Goal: Information Seeking & Learning: Learn about a topic

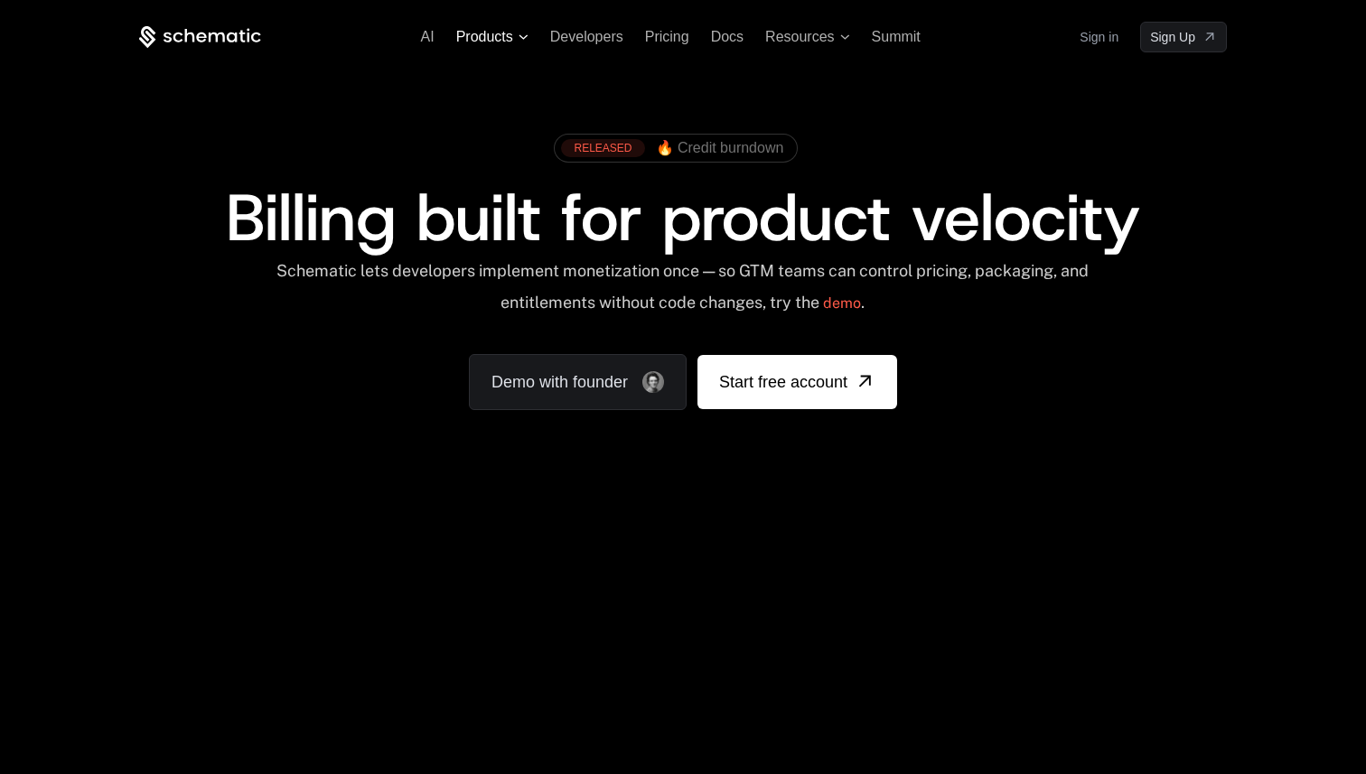
click at [487, 38] on span "Products" at bounding box center [484, 37] width 57 height 16
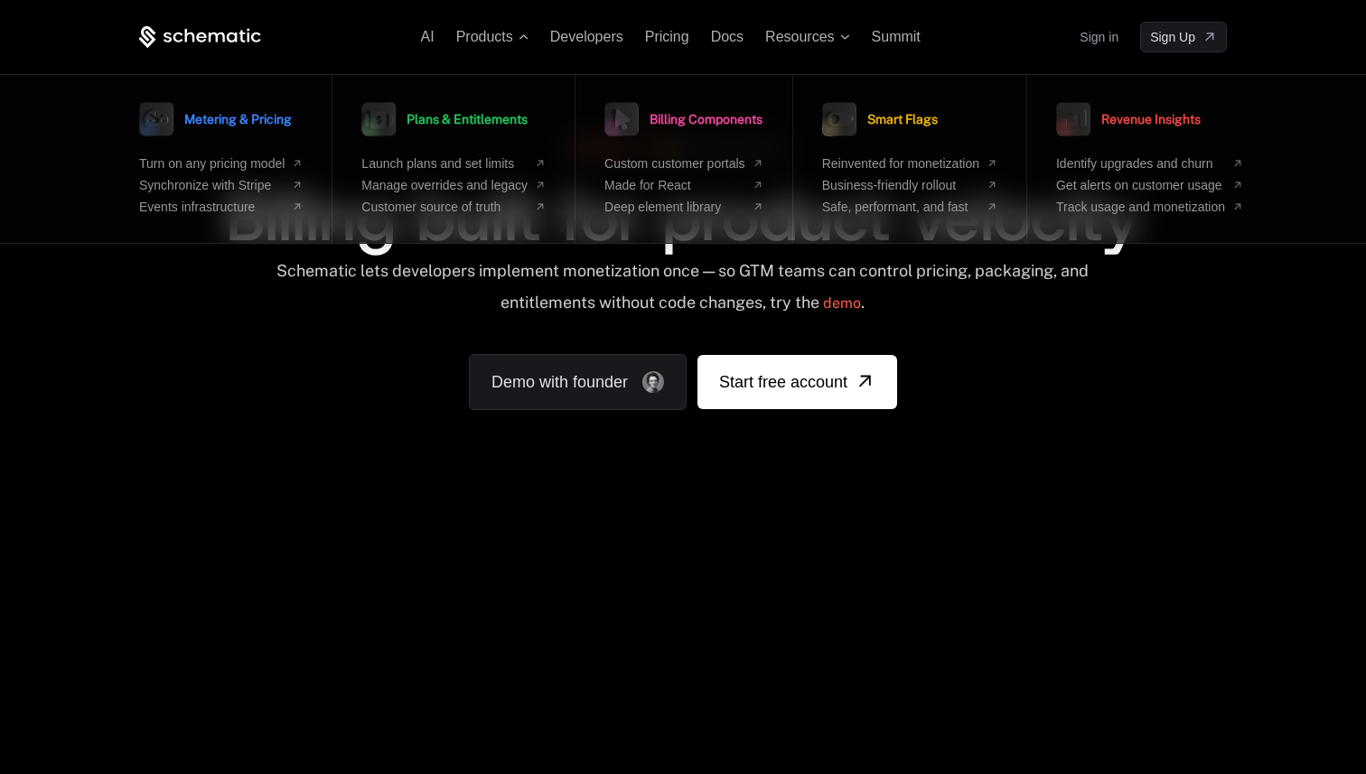
click at [1079, 514] on div "AI Products Metering & Pricing Turn on any pricing model Synchronize with Strip…" at bounding box center [683, 270] width 1366 height 540
click at [202, 182] on span "Synchronize with Stripe" at bounding box center [211, 185] width 145 height 14
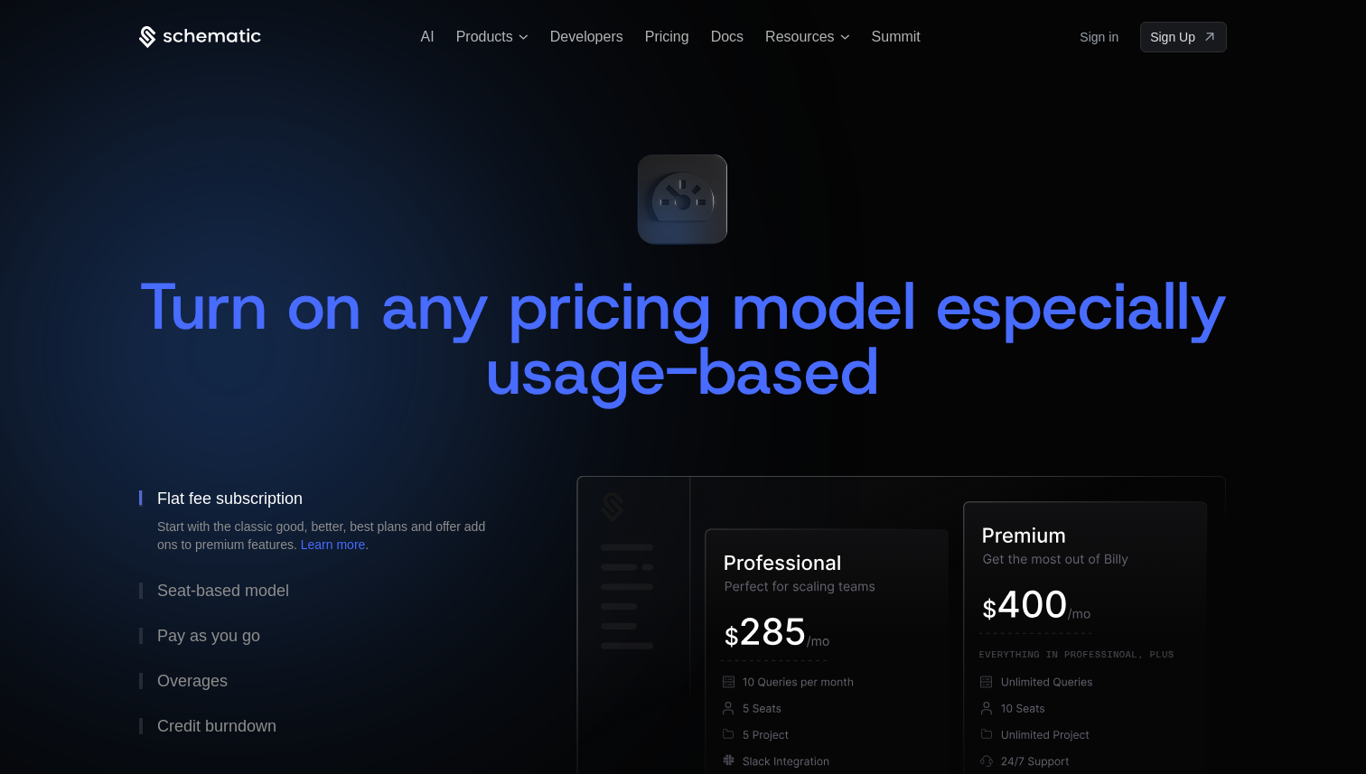
click at [410, 325] on span "Turn on any pricing model especially usage-based" at bounding box center [692, 339] width 1107 height 152
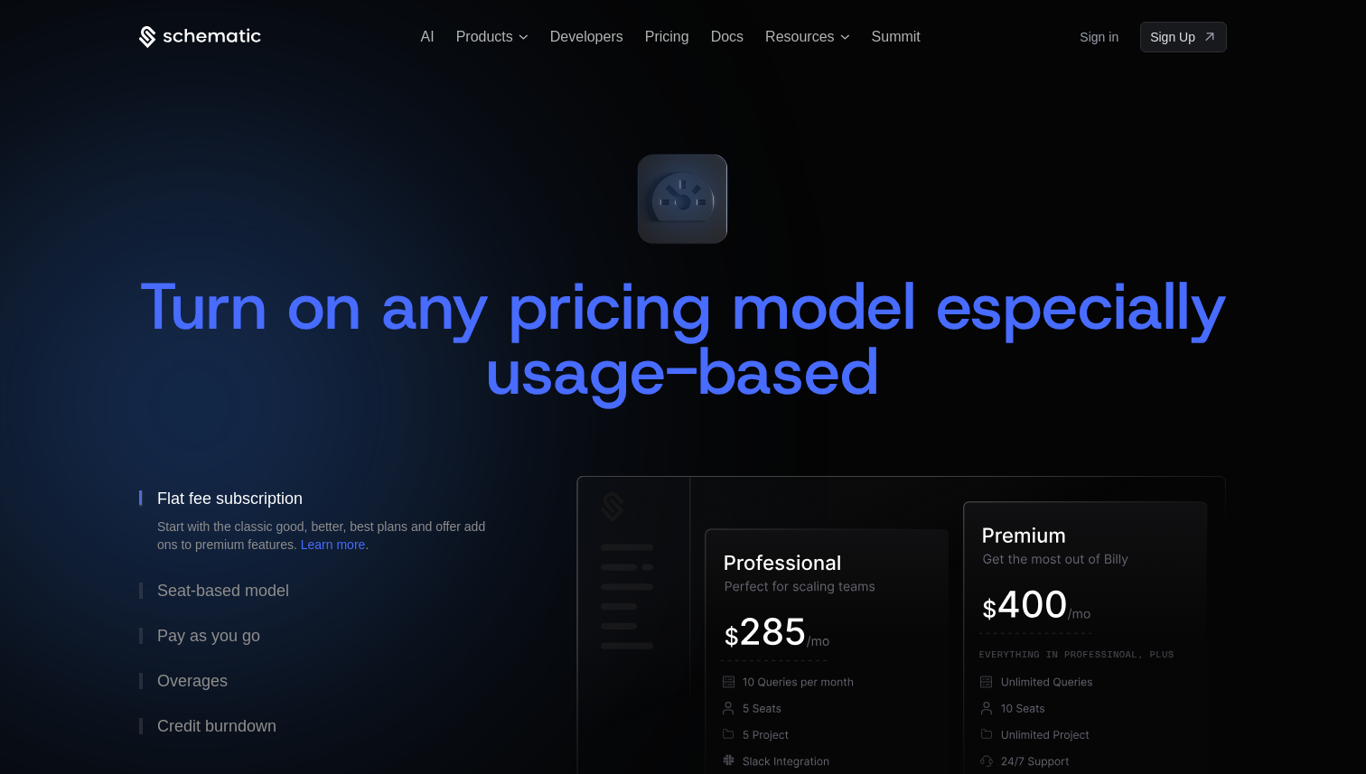
click at [542, 237] on div "Turn on any pricing model especially usage-based" at bounding box center [683, 289] width 1088 height 301
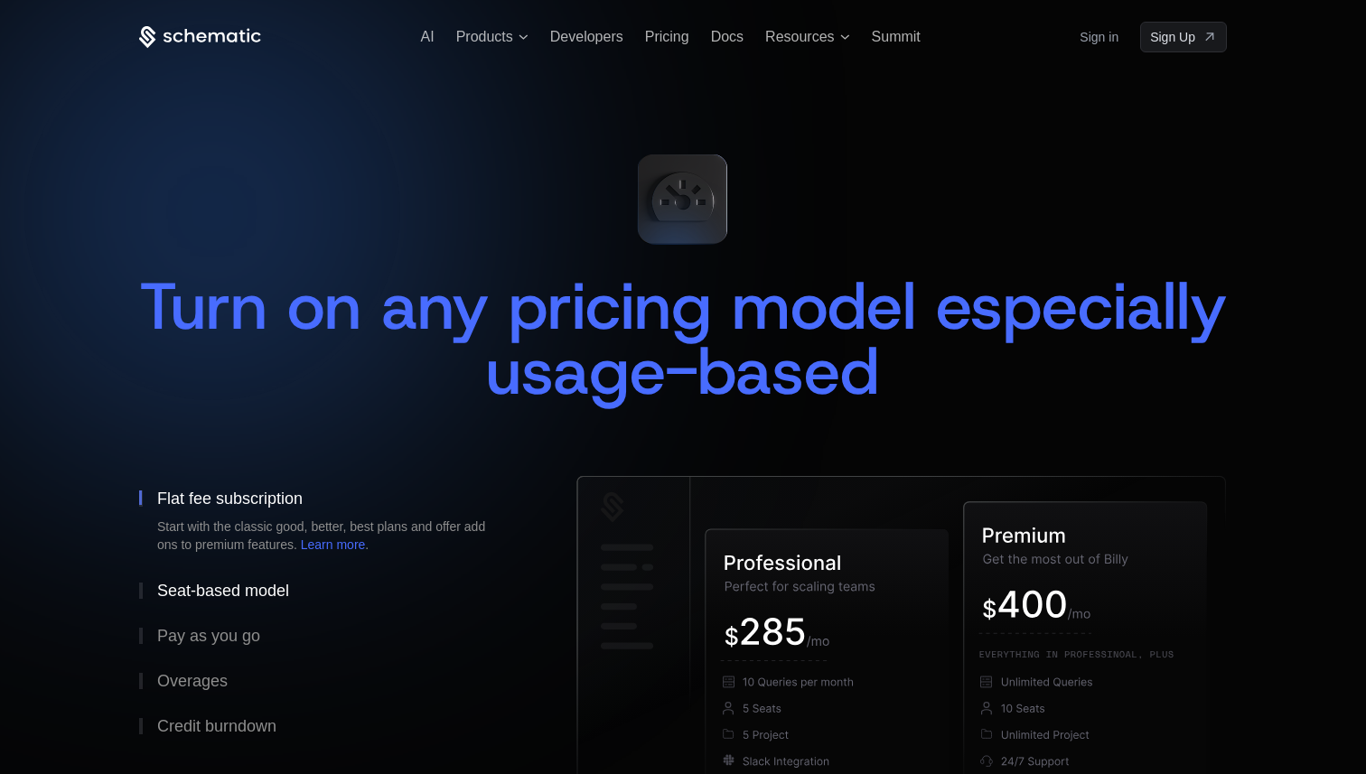
click at [229, 599] on div "Seat-based model" at bounding box center [223, 591] width 132 height 16
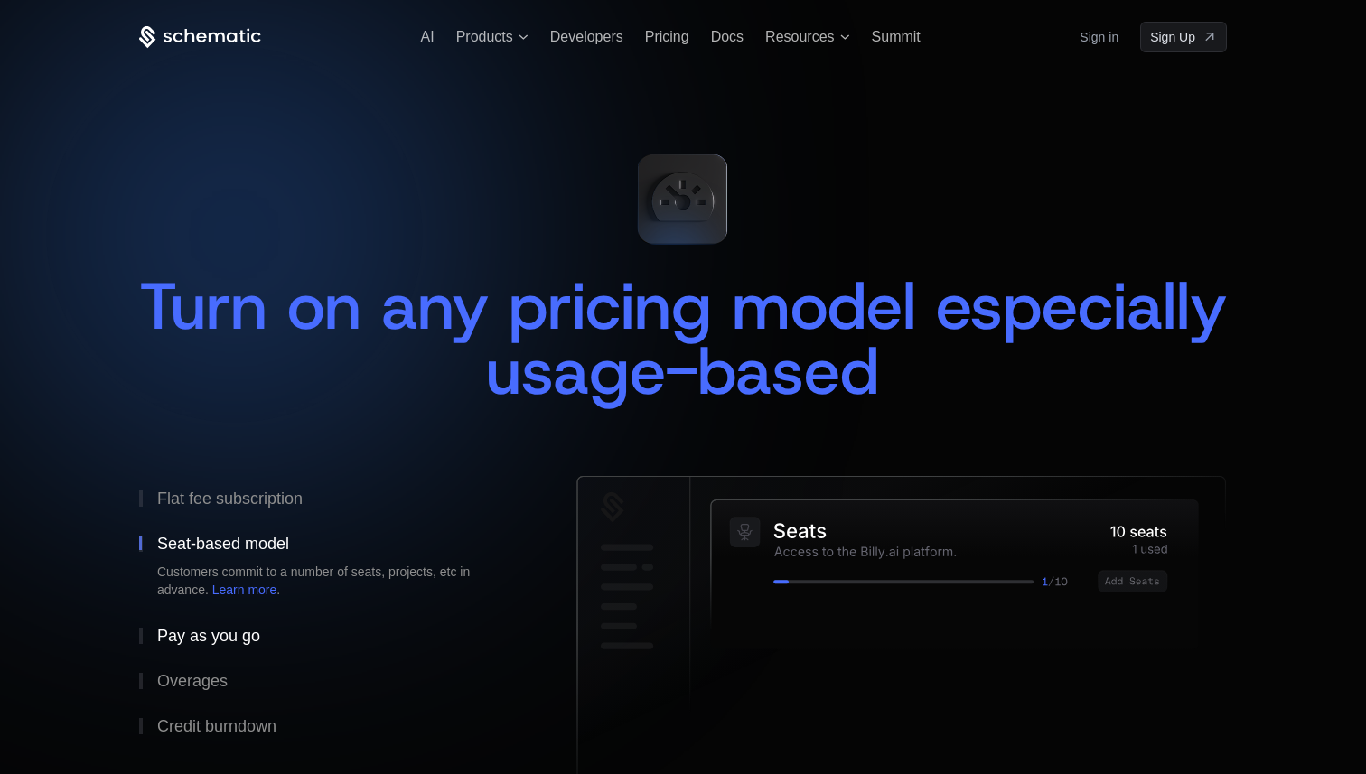
click at [229, 637] on div "Pay as you go" at bounding box center [208, 636] width 103 height 16
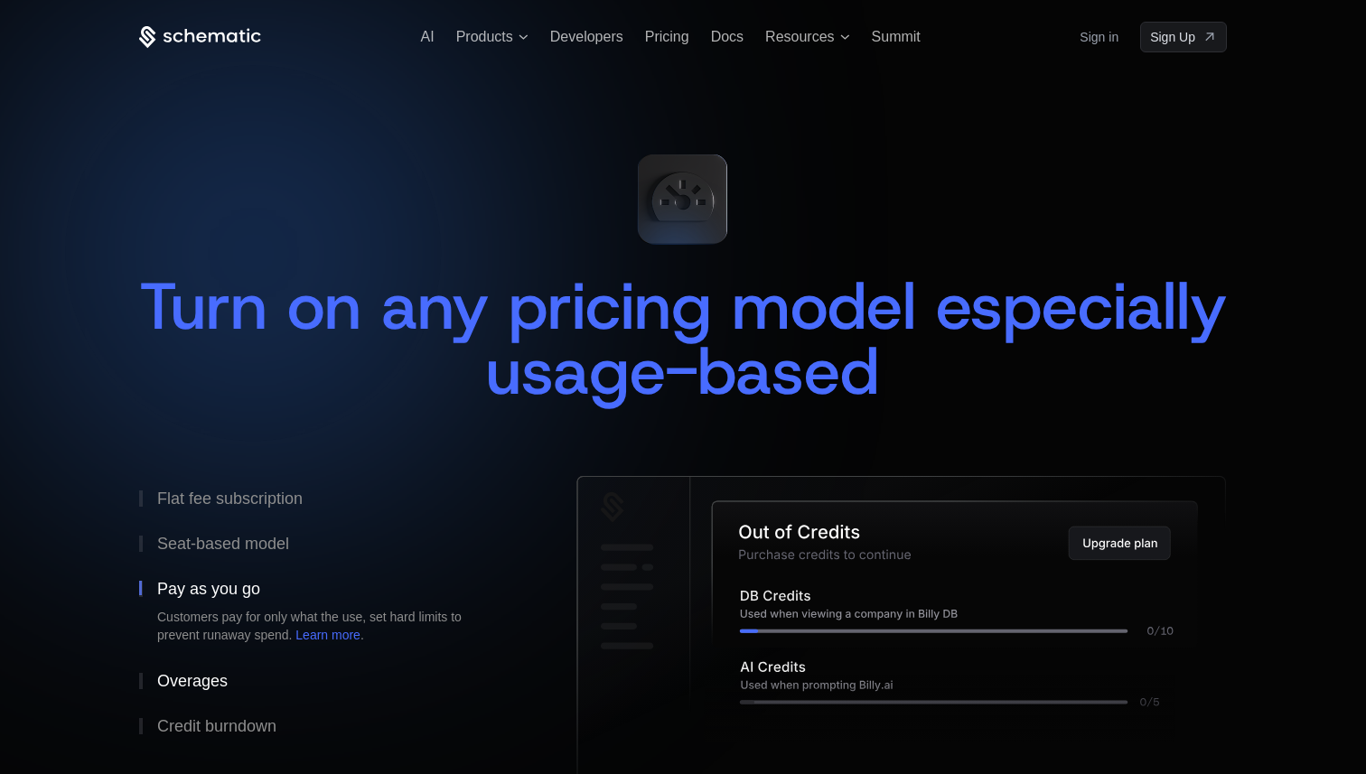
click at [236, 681] on button "Overages" at bounding box center [328, 681] width 379 height 45
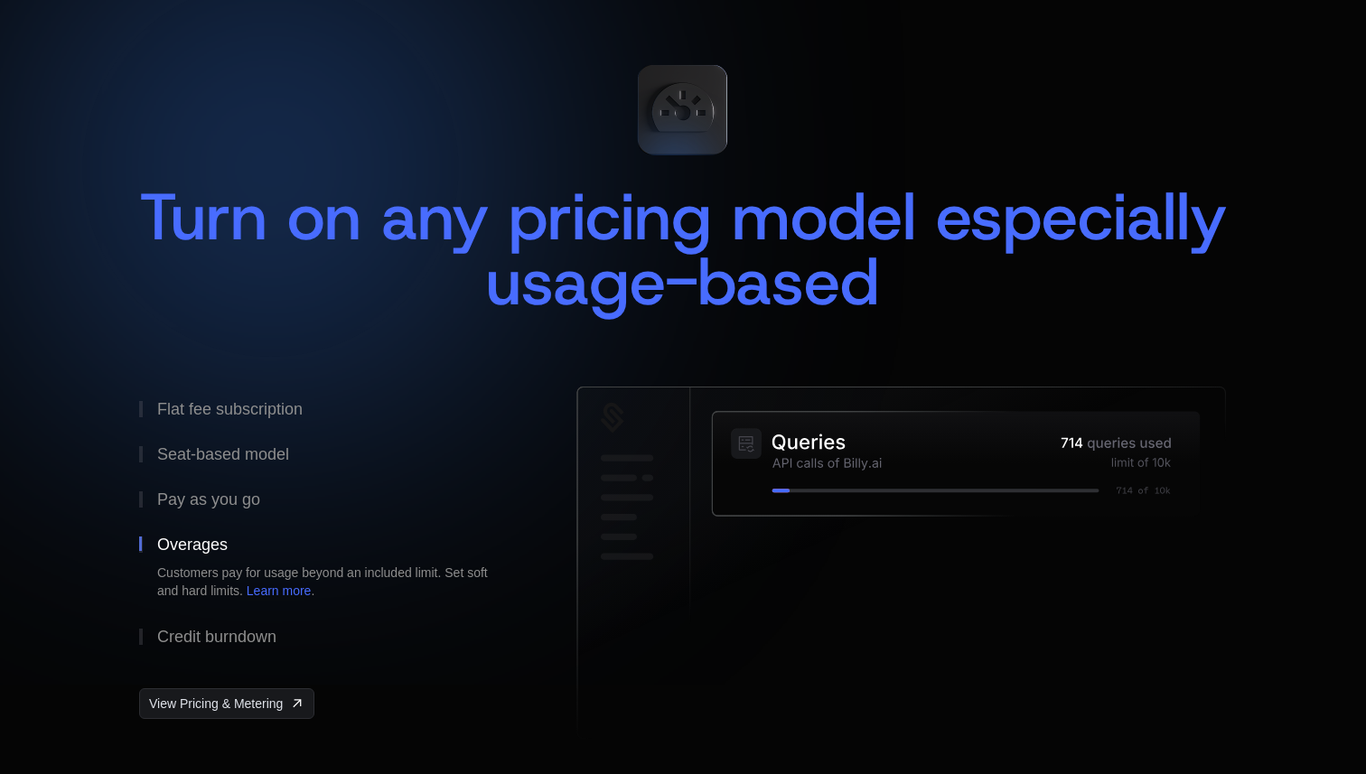
scroll to position [91, 0]
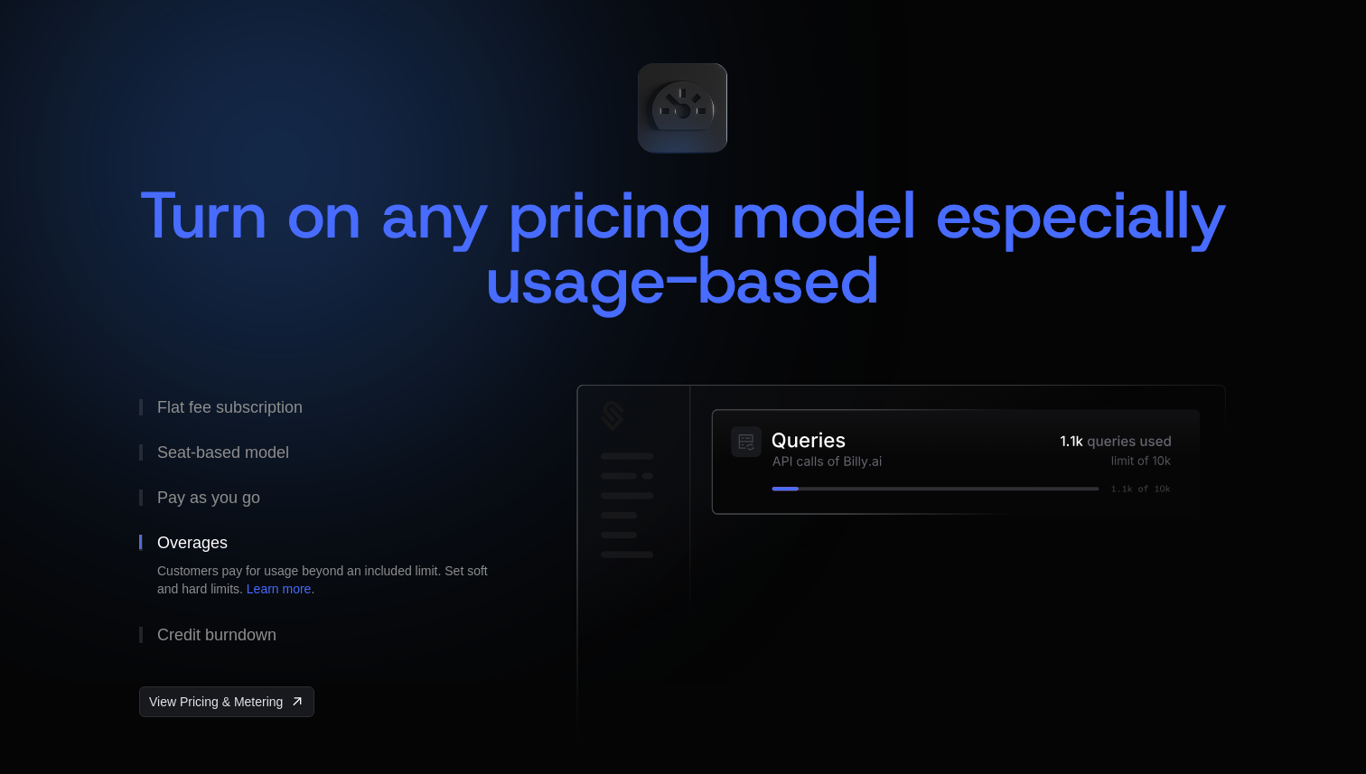
click at [236, 681] on div "Flat fee subscription Seat-based model Pay as you go Overages Customers pay for…" at bounding box center [328, 565] width 379 height 361
click at [243, 645] on button "Credit burndown" at bounding box center [328, 634] width 379 height 45
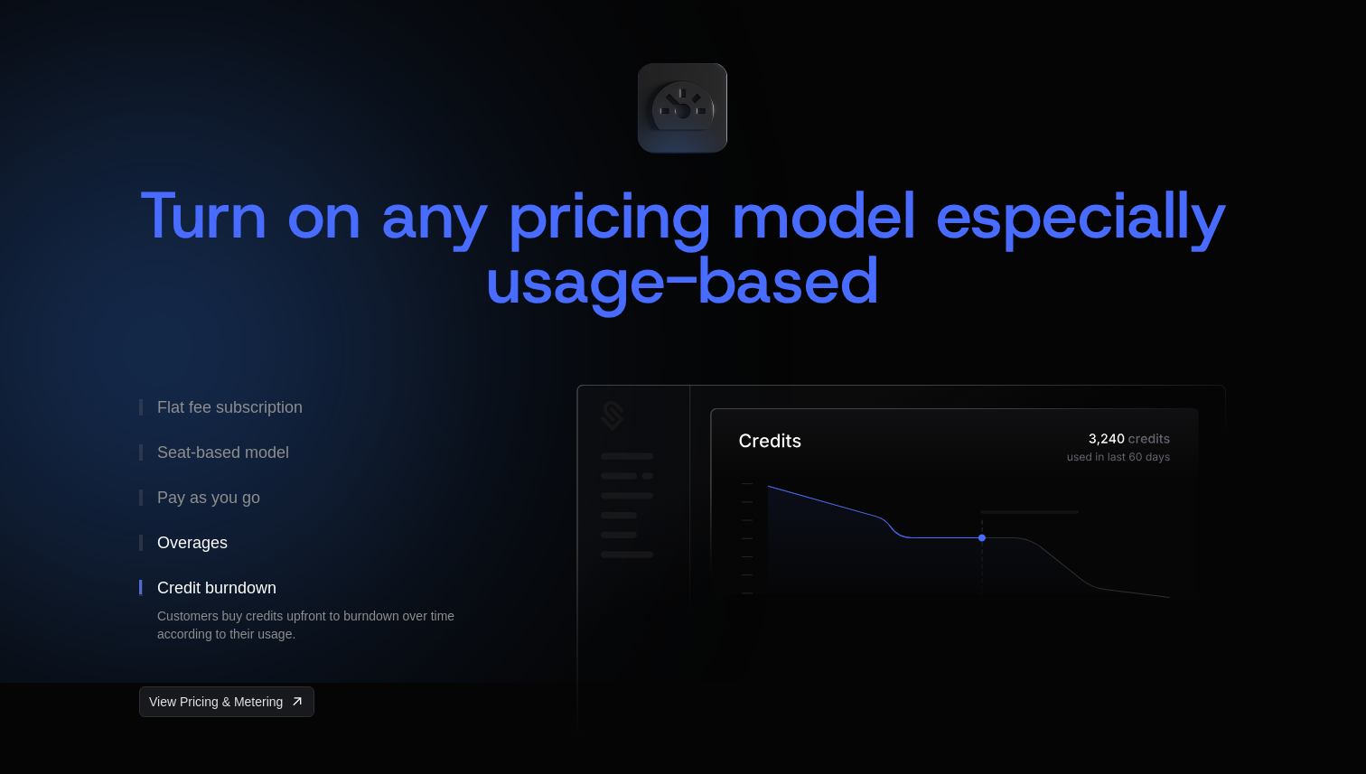
click at [229, 528] on button "Overages" at bounding box center [328, 542] width 379 height 45
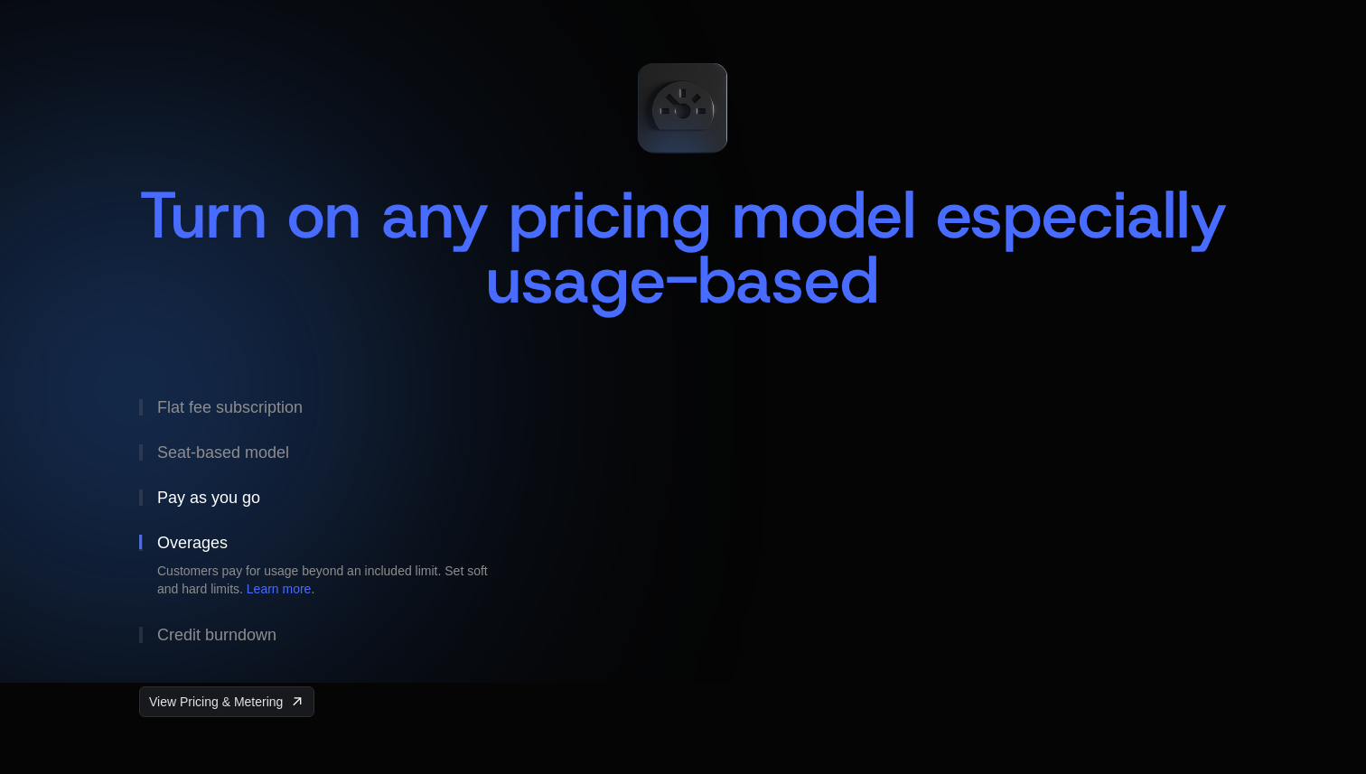
click at [231, 512] on button "Pay as you go" at bounding box center [328, 497] width 379 height 45
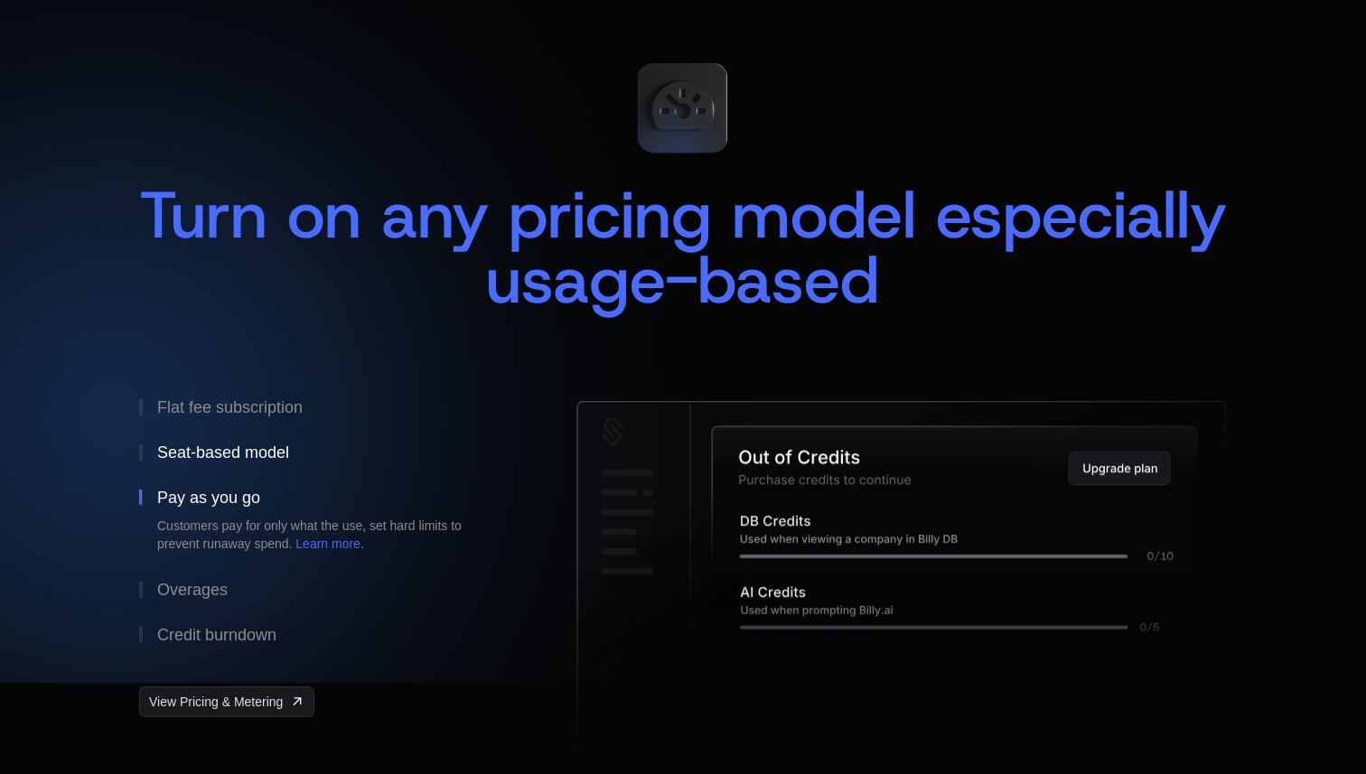
click at [233, 462] on button "Seat-based model" at bounding box center [328, 452] width 379 height 45
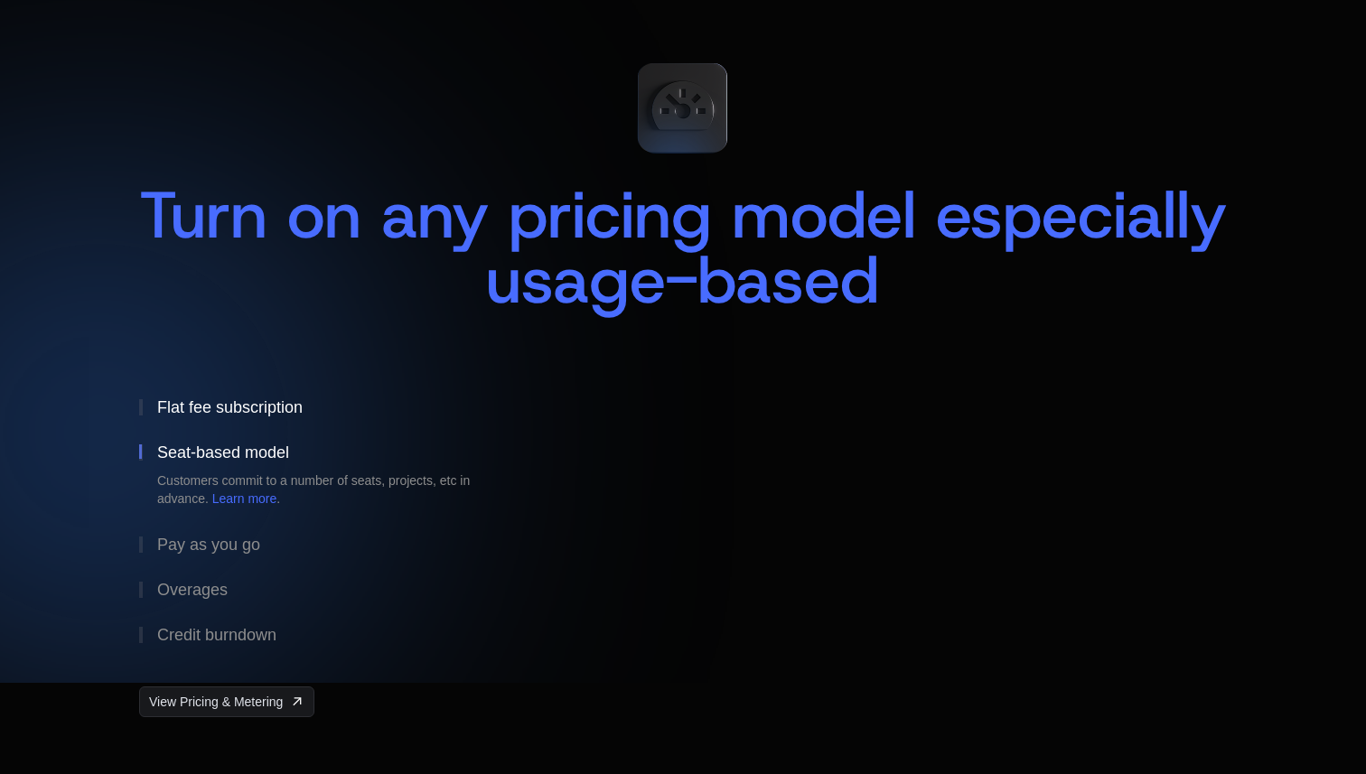
click at [235, 402] on div "Flat fee subscription" at bounding box center [229, 407] width 145 height 16
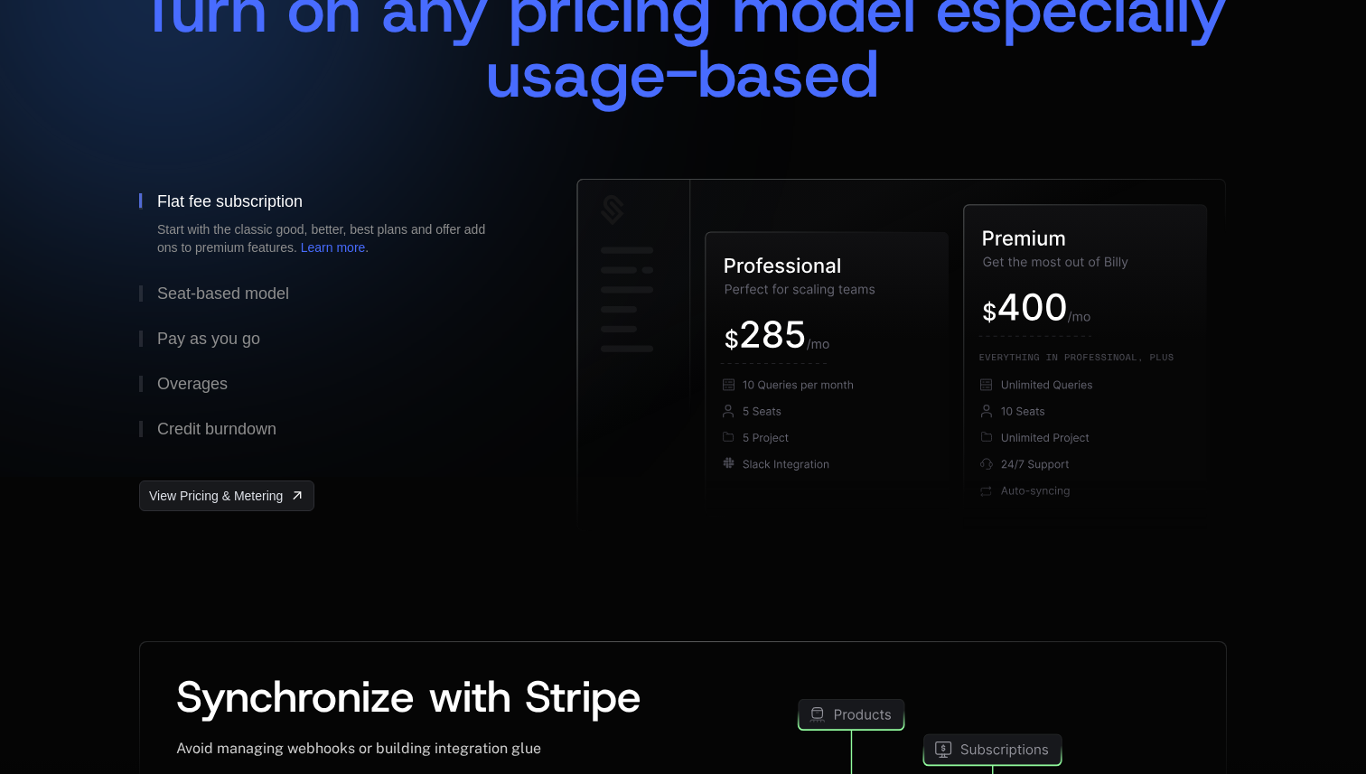
scroll to position [0, 0]
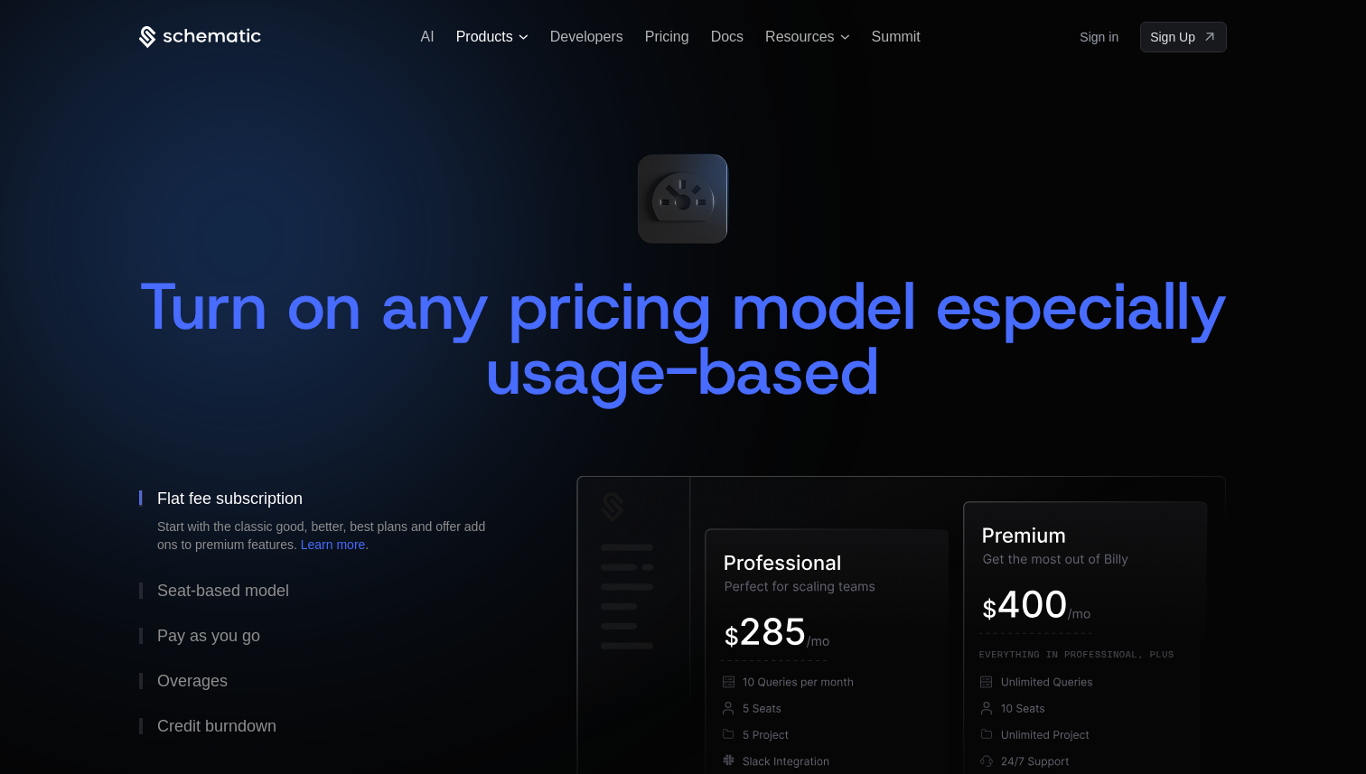
click at [496, 41] on span "Products" at bounding box center [484, 37] width 57 height 16
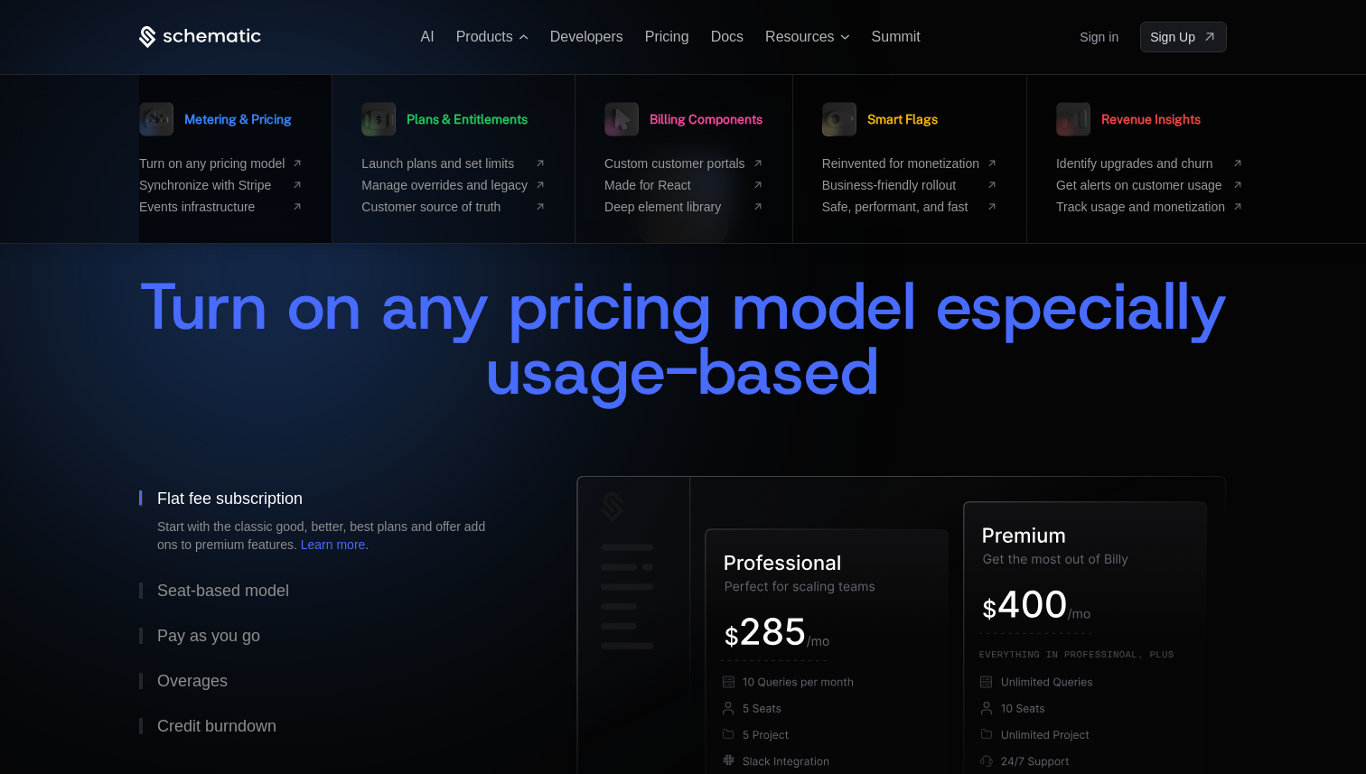
click at [241, 110] on link "Metering & Pricing" at bounding box center [215, 119] width 153 height 45
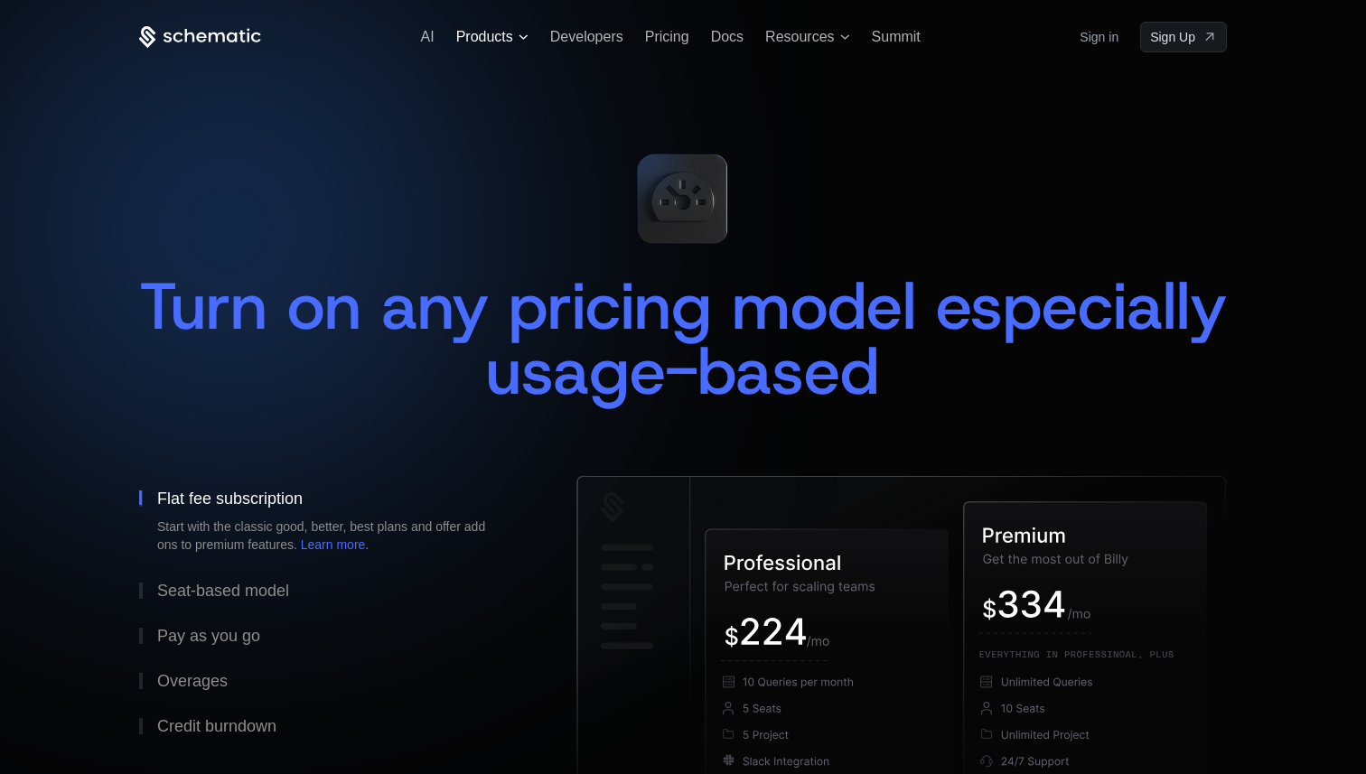
click at [489, 42] on span "Products" at bounding box center [484, 37] width 57 height 16
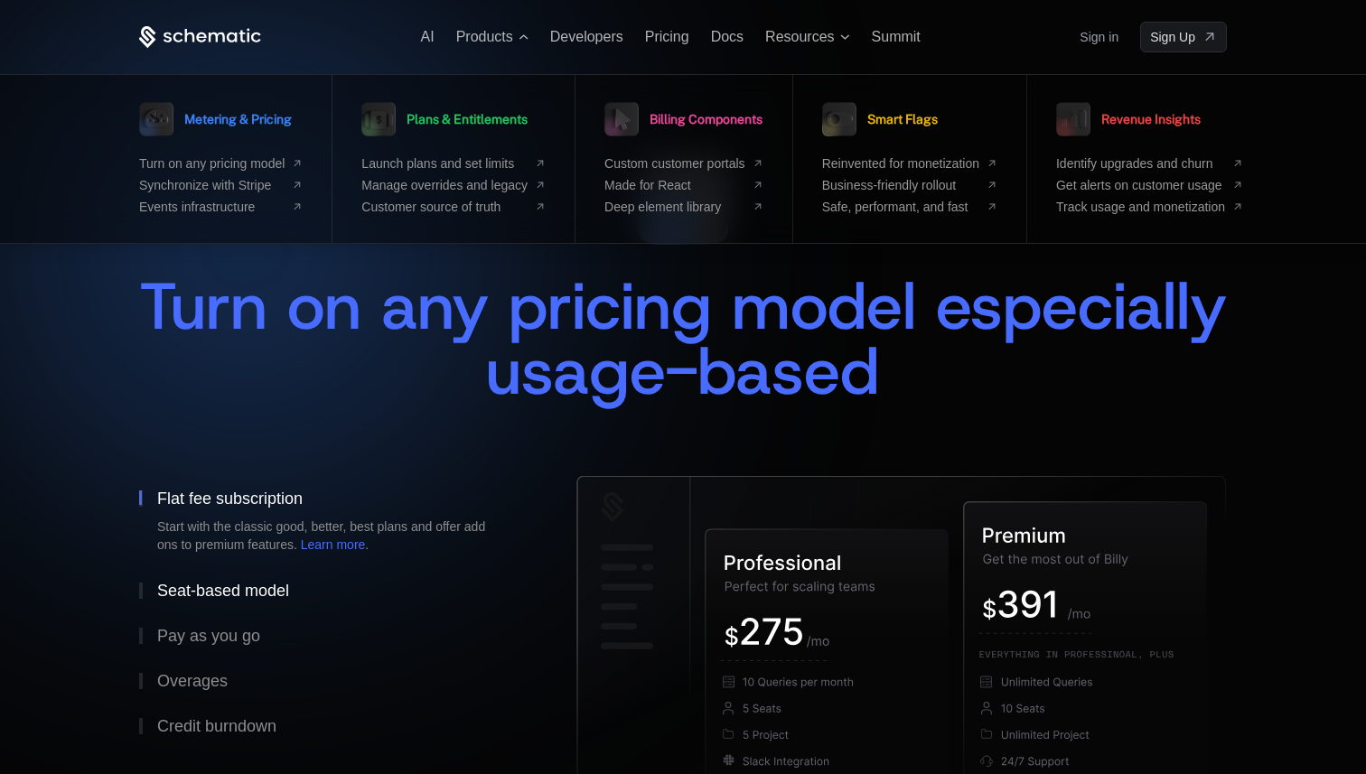
click at [249, 586] on div "Seat-based model" at bounding box center [223, 591] width 132 height 16
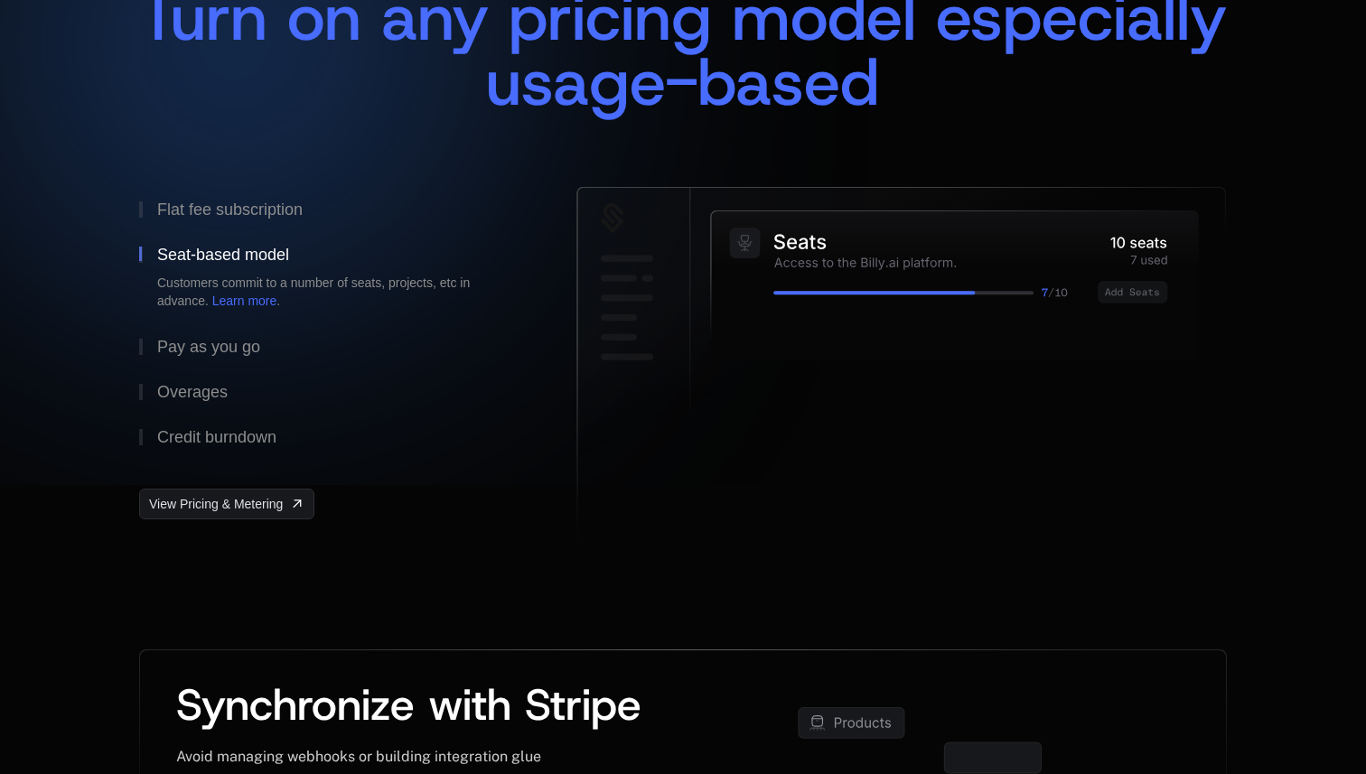
scroll to position [792, 0]
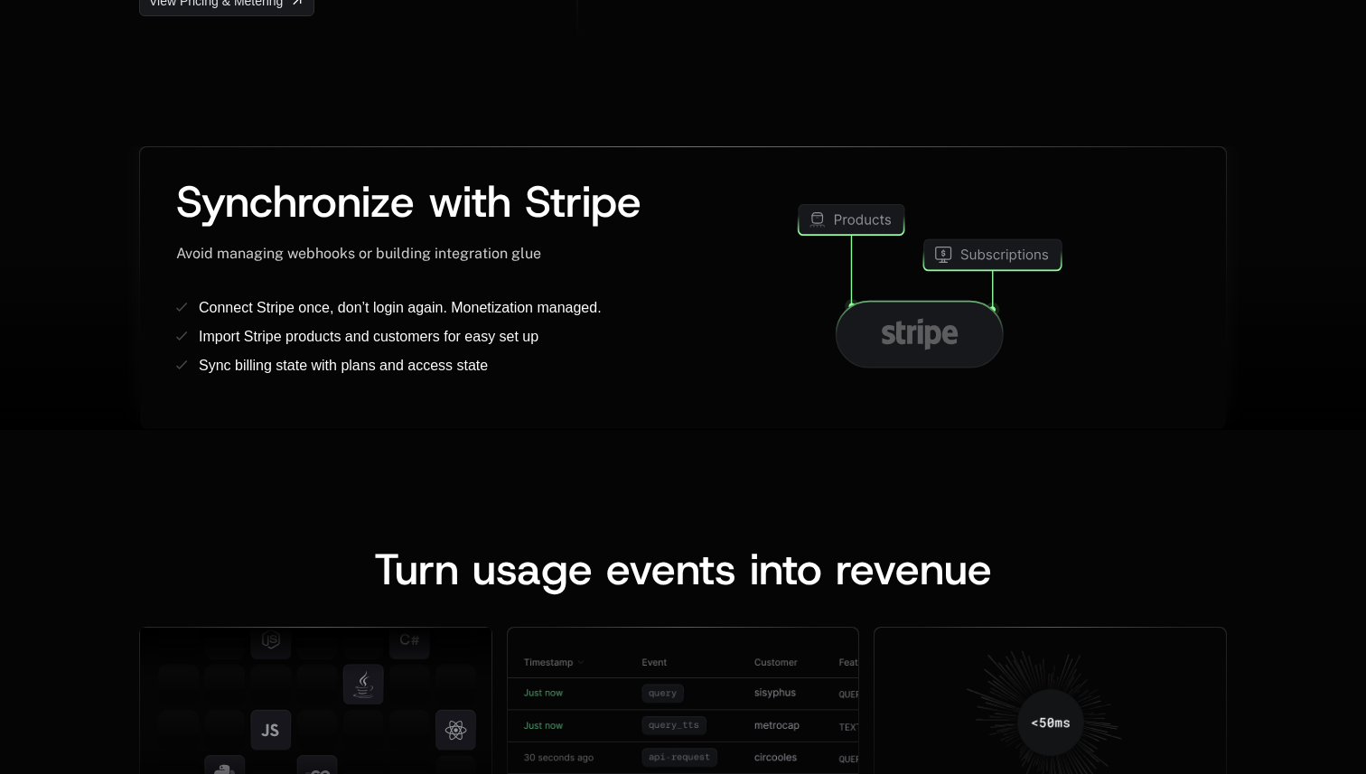
scroll to position [792, 0]
